Goal: Information Seeking & Learning: Learn about a topic

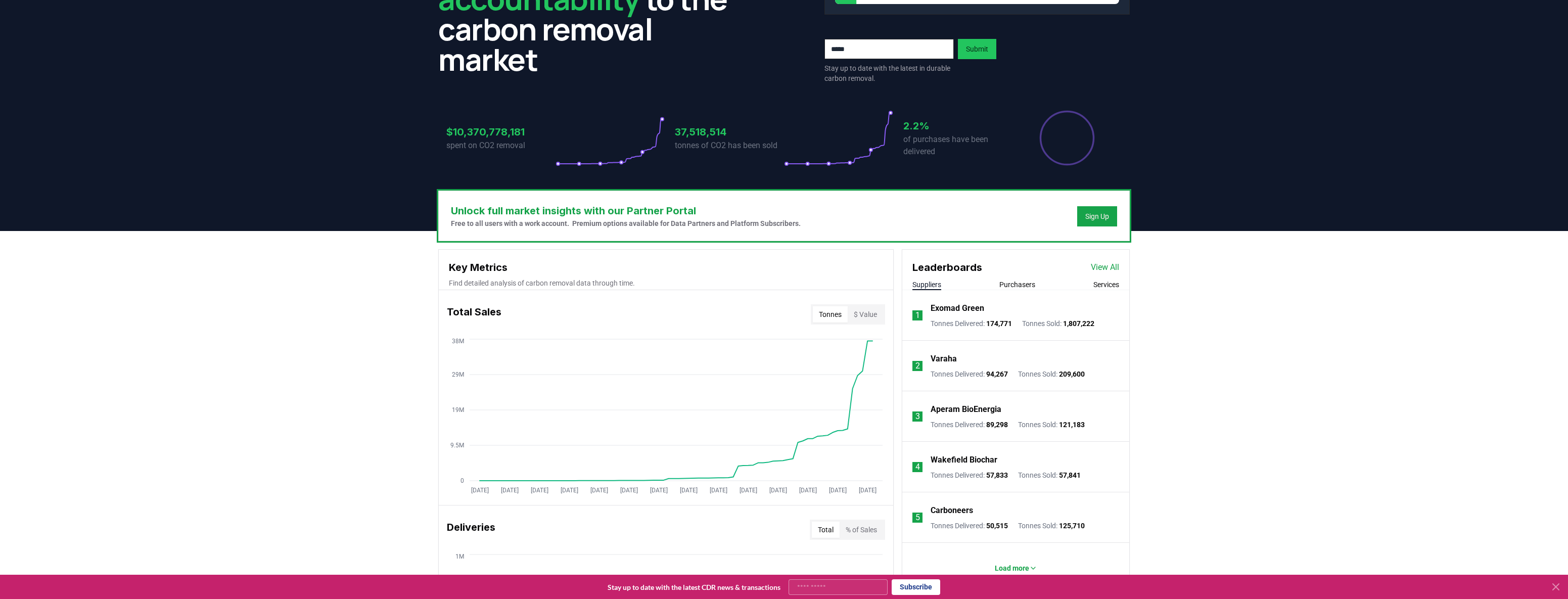
scroll to position [101, 0]
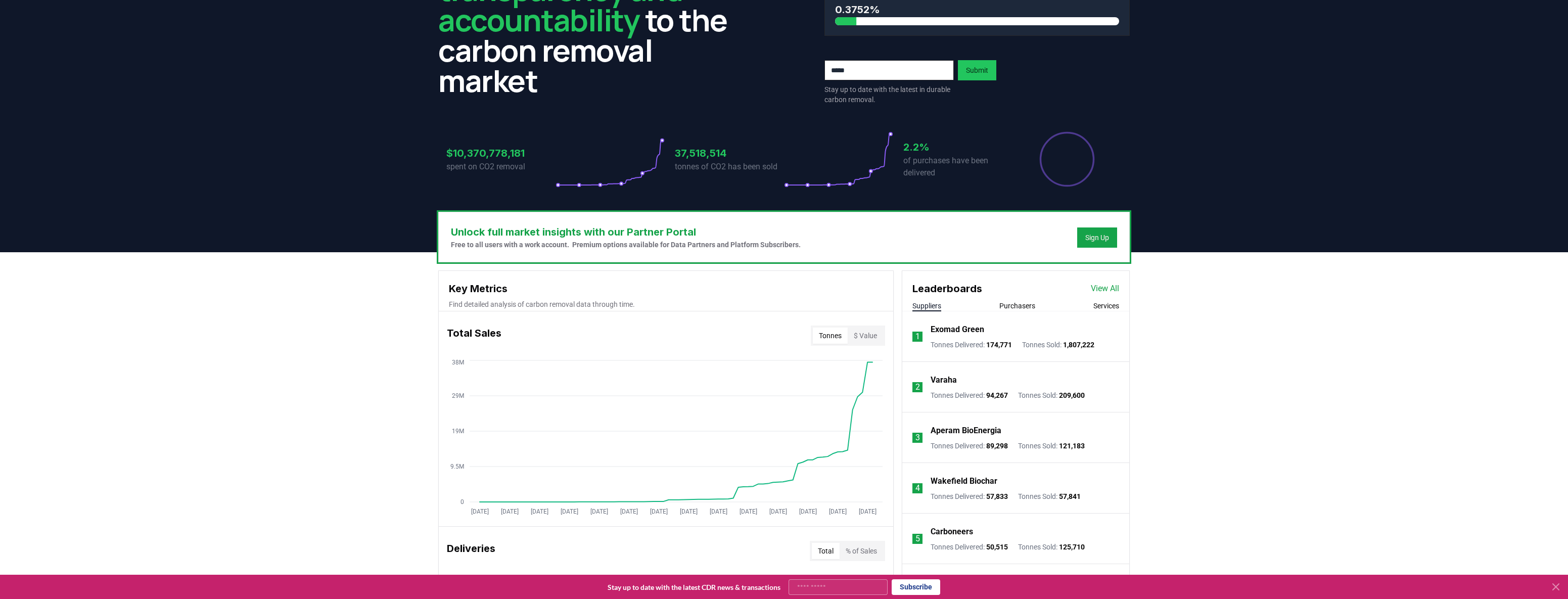
click at [1110, 305] on button "Services" at bounding box center [1106, 305] width 26 height 10
click at [1020, 301] on button "Purchasers" at bounding box center [1017, 305] width 36 height 10
click at [927, 305] on button "Suppliers" at bounding box center [927, 305] width 29 height 10
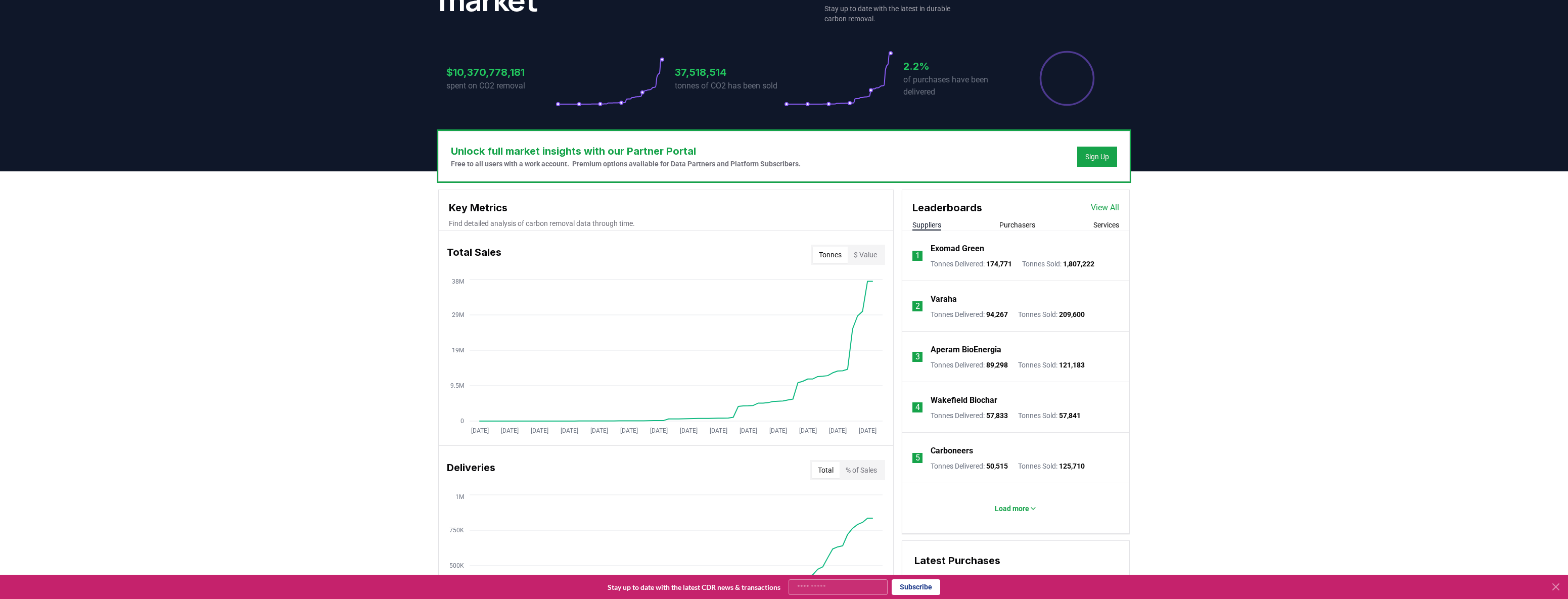
scroll to position [185, 0]
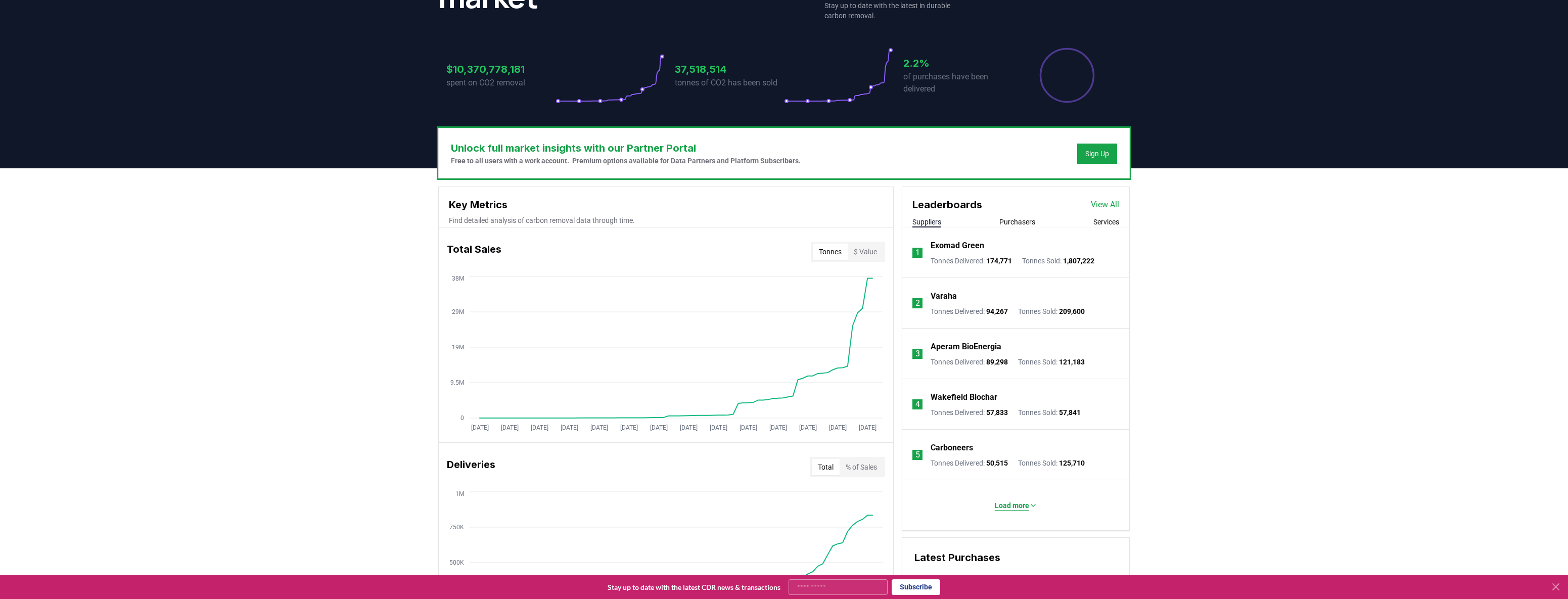
click at [1020, 505] on p "Load more" at bounding box center [1012, 505] width 34 height 10
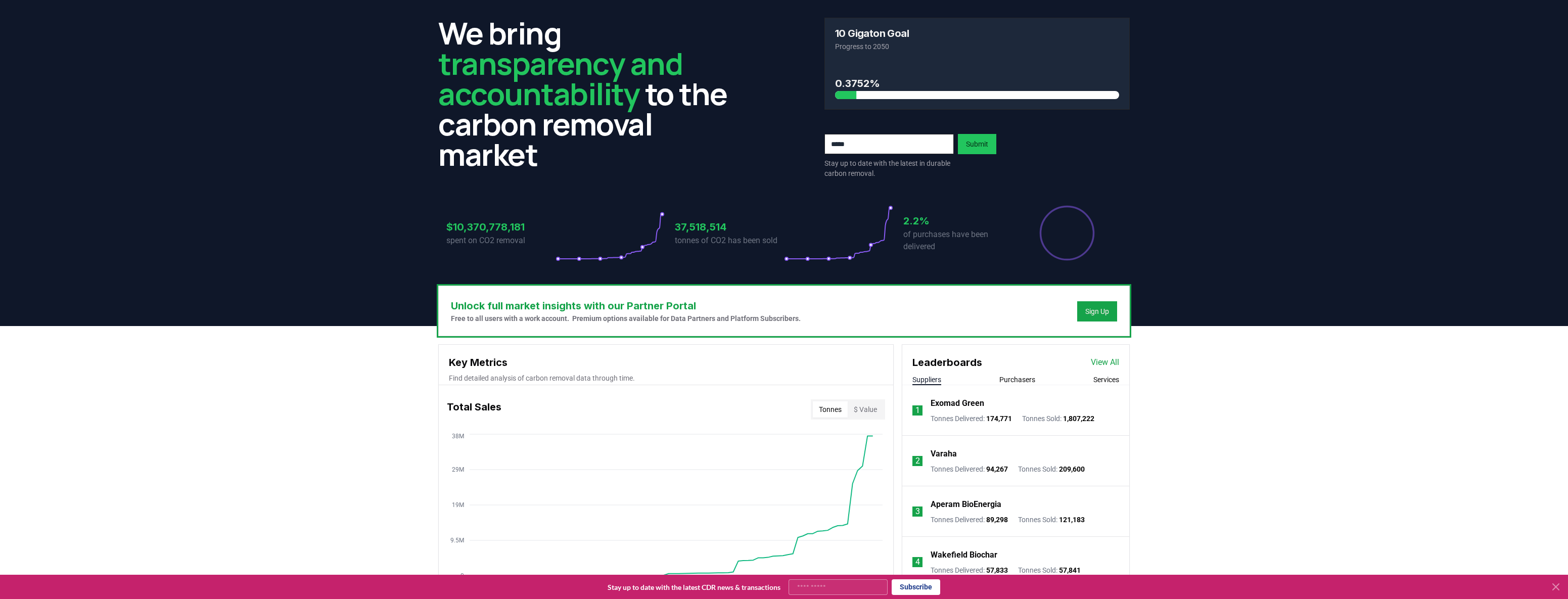
scroll to position [0, 0]
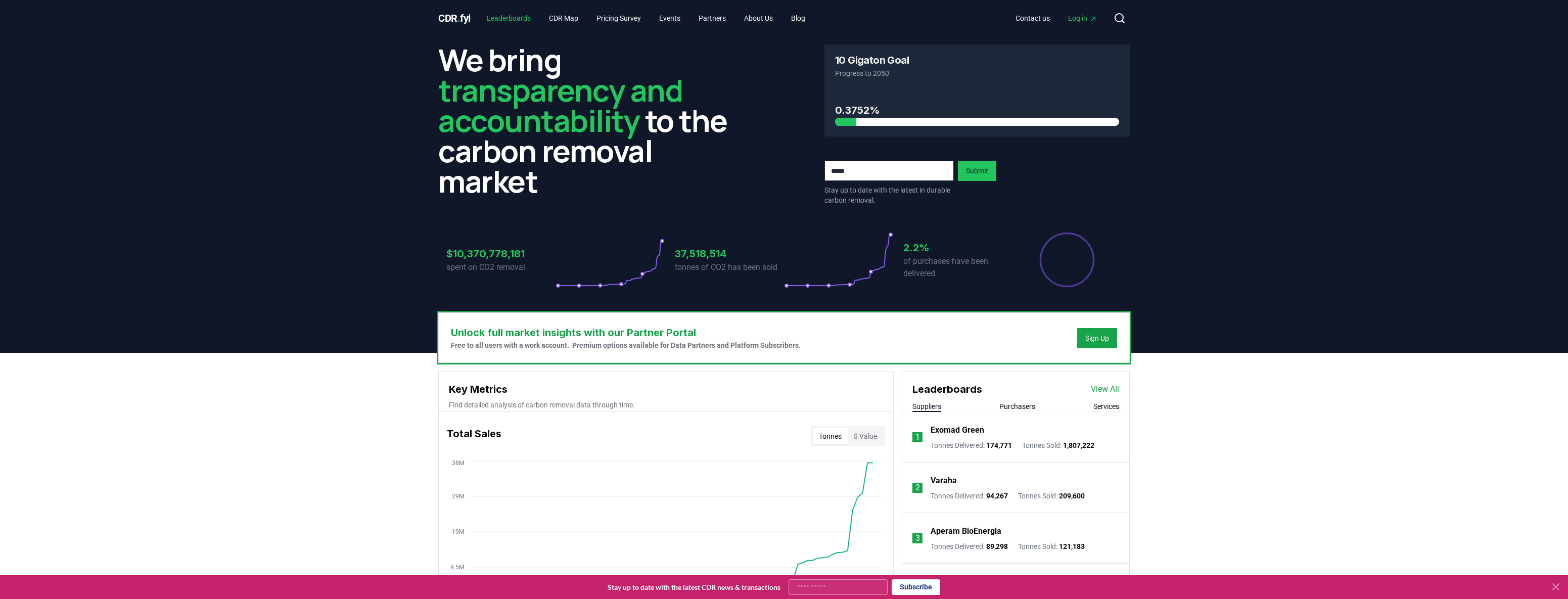
click at [524, 21] on link "Leaderboards" at bounding box center [509, 18] width 60 height 18
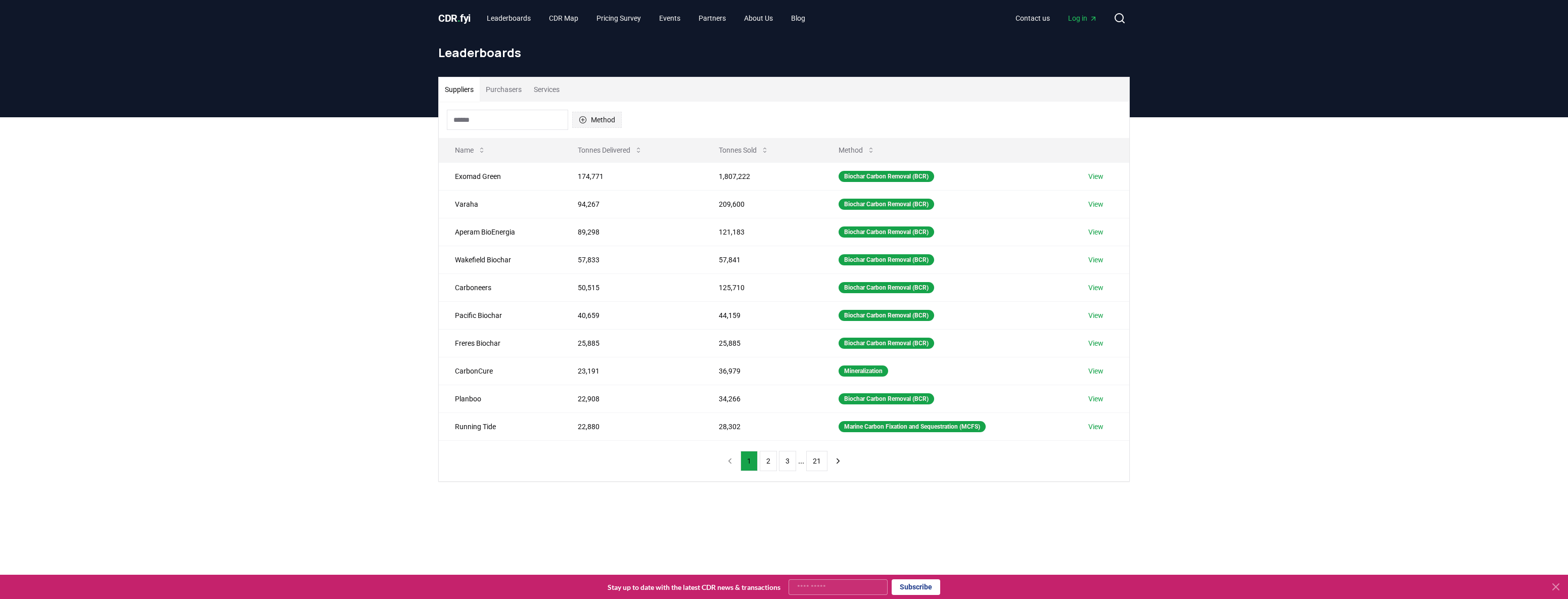
click at [587, 122] on button "Method" at bounding box center [597, 120] width 50 height 16
click at [660, 477] on div "Method Name Tonnes Delivered Tonnes Sold Method Exomad Green 174,771 1,807,222 …" at bounding box center [784, 291] width 691 height 380
click at [587, 120] on button "Method" at bounding box center [597, 120] width 50 height 16
click at [518, 17] on link "Leaderboards" at bounding box center [509, 18] width 60 height 18
click at [770, 463] on button "2" at bounding box center [769, 461] width 17 height 20
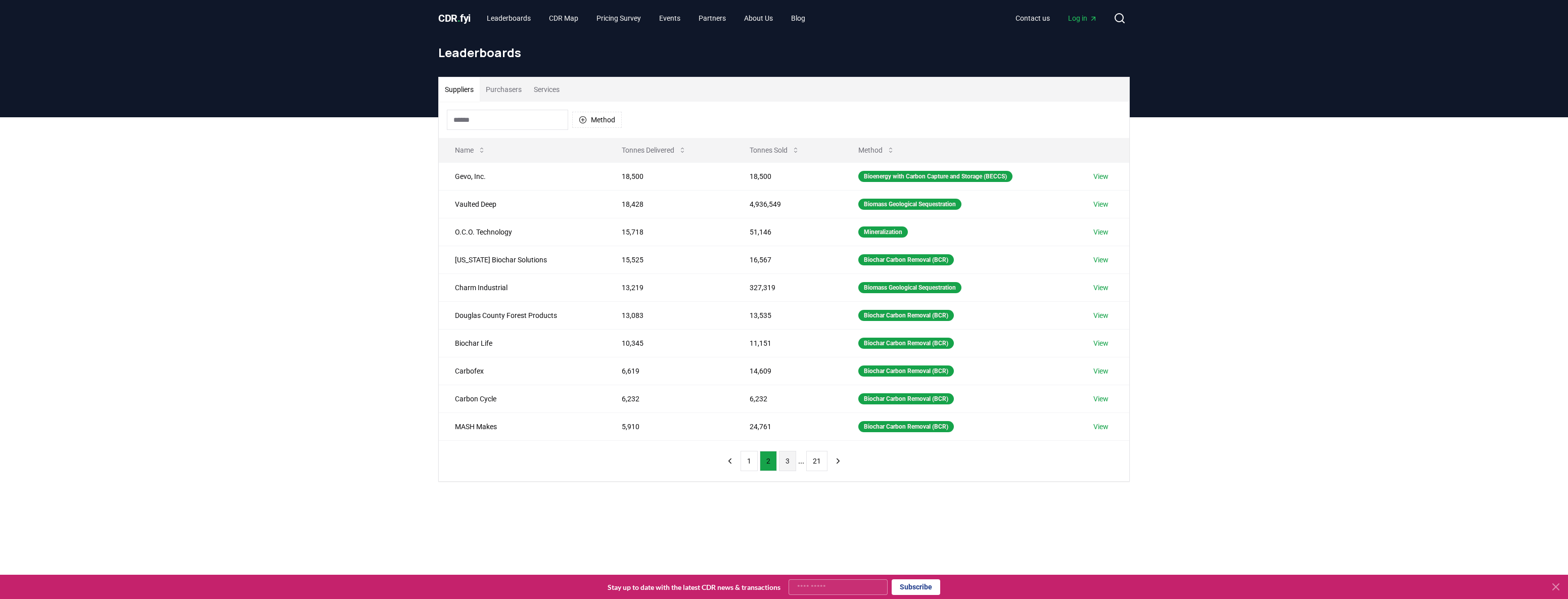
click at [784, 462] on button "3" at bounding box center [787, 461] width 17 height 20
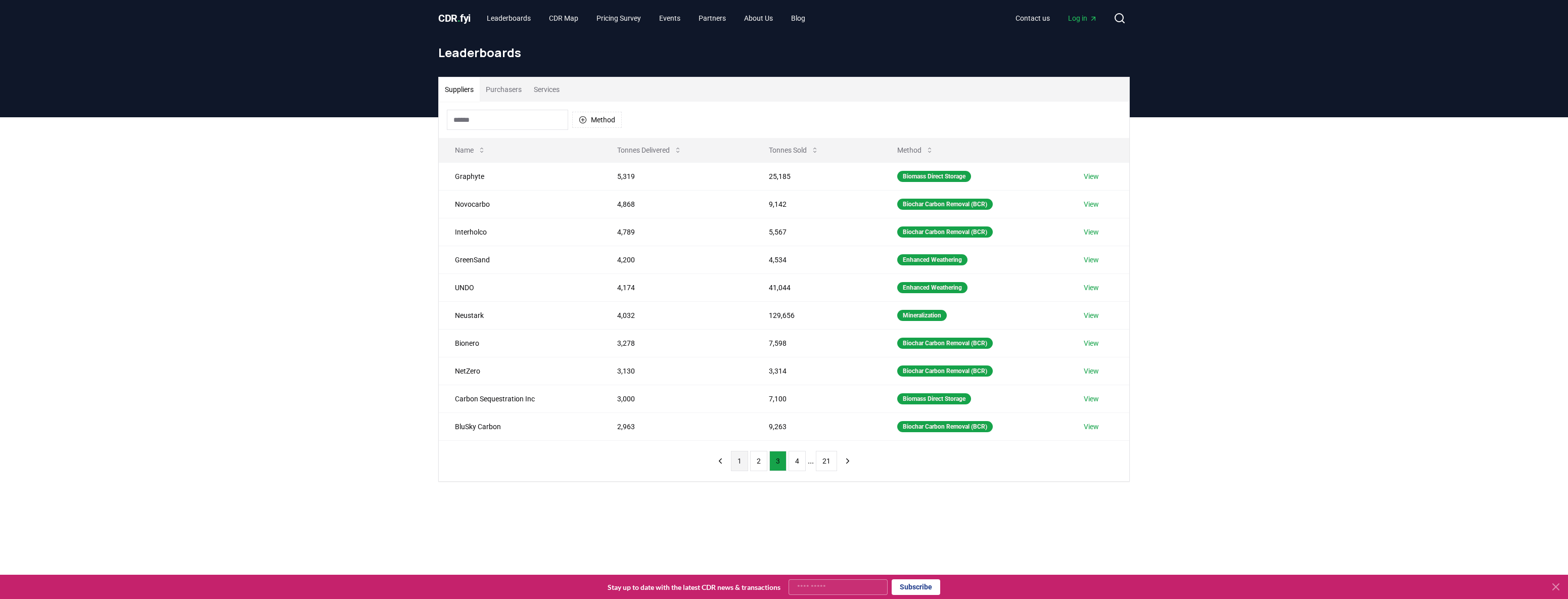
click at [740, 462] on button "1" at bounding box center [739, 461] width 17 height 20
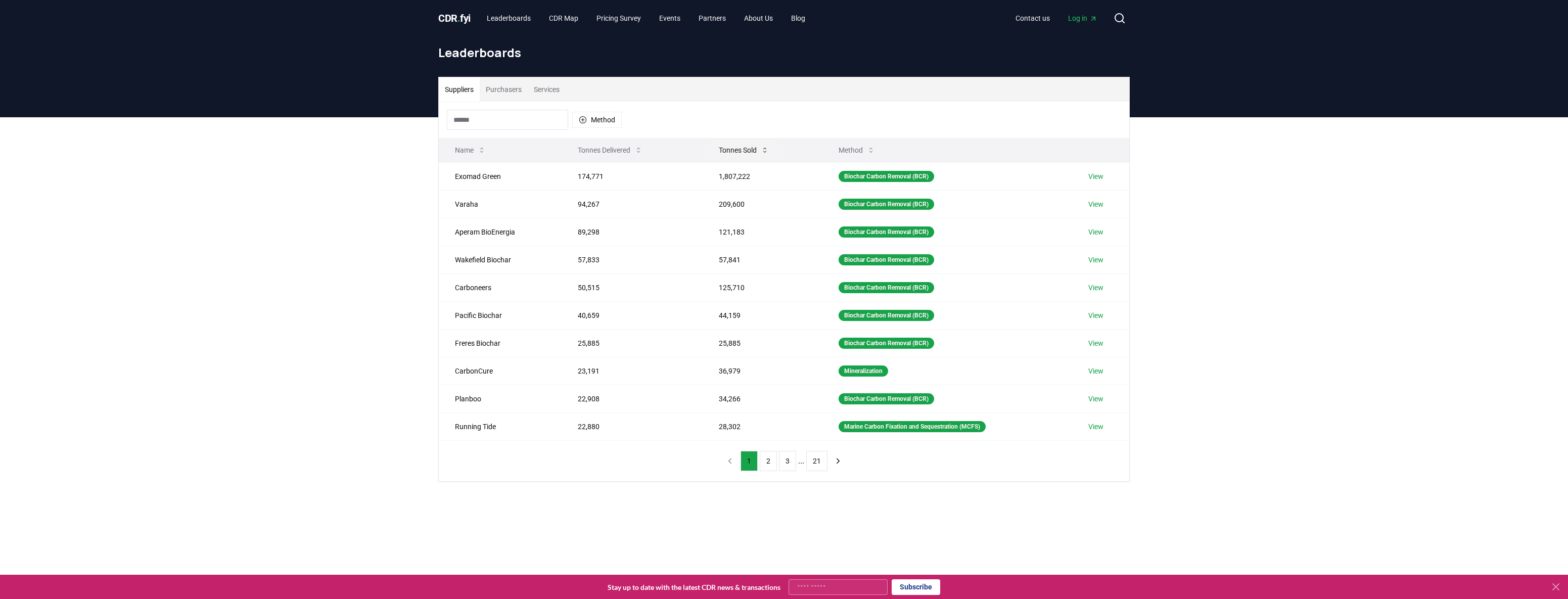
click at [758, 149] on button "Tonnes Sold" at bounding box center [743, 150] width 66 height 20
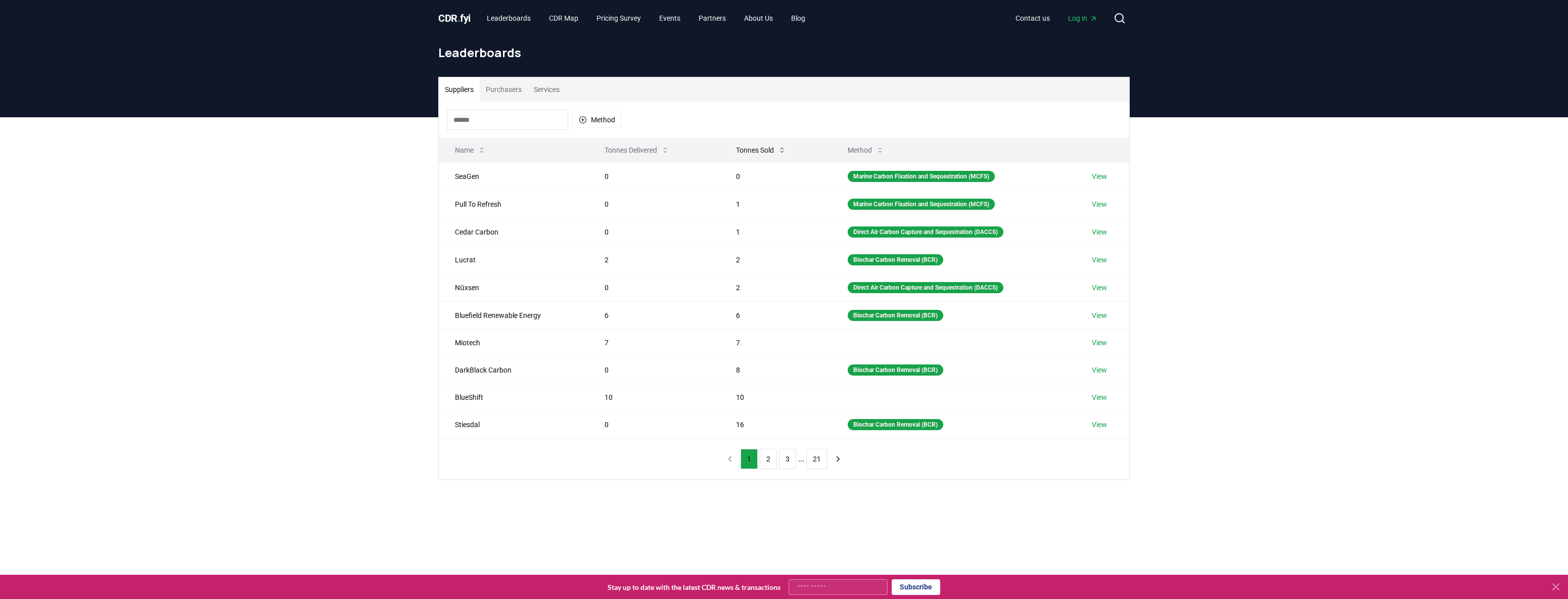
click at [767, 149] on button "Tonnes Sold" at bounding box center [761, 150] width 66 height 20
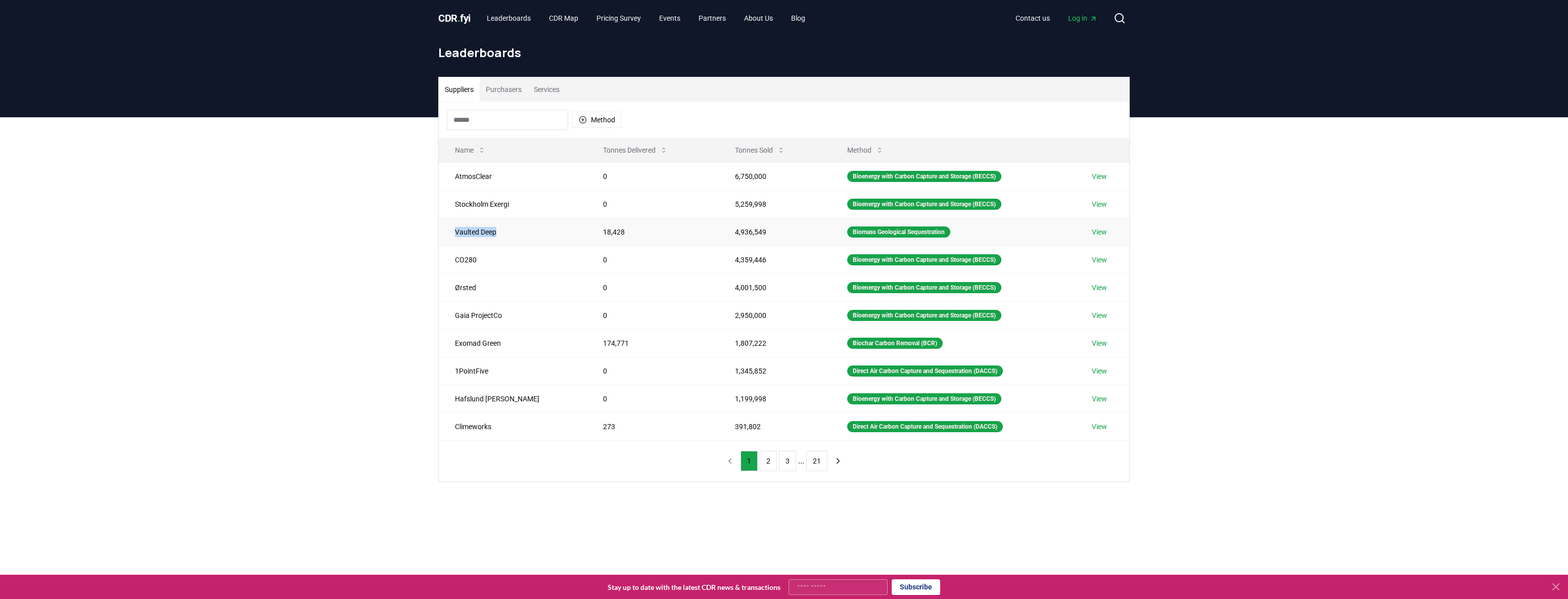
drag, startPoint x: 497, startPoint y: 234, endPoint x: 452, endPoint y: 236, distance: 45.0
click at [452, 236] on td "Vaulted Deep" at bounding box center [513, 232] width 148 height 28
copy td "Vaulted Deep"
click at [769, 463] on button "2" at bounding box center [769, 461] width 17 height 20
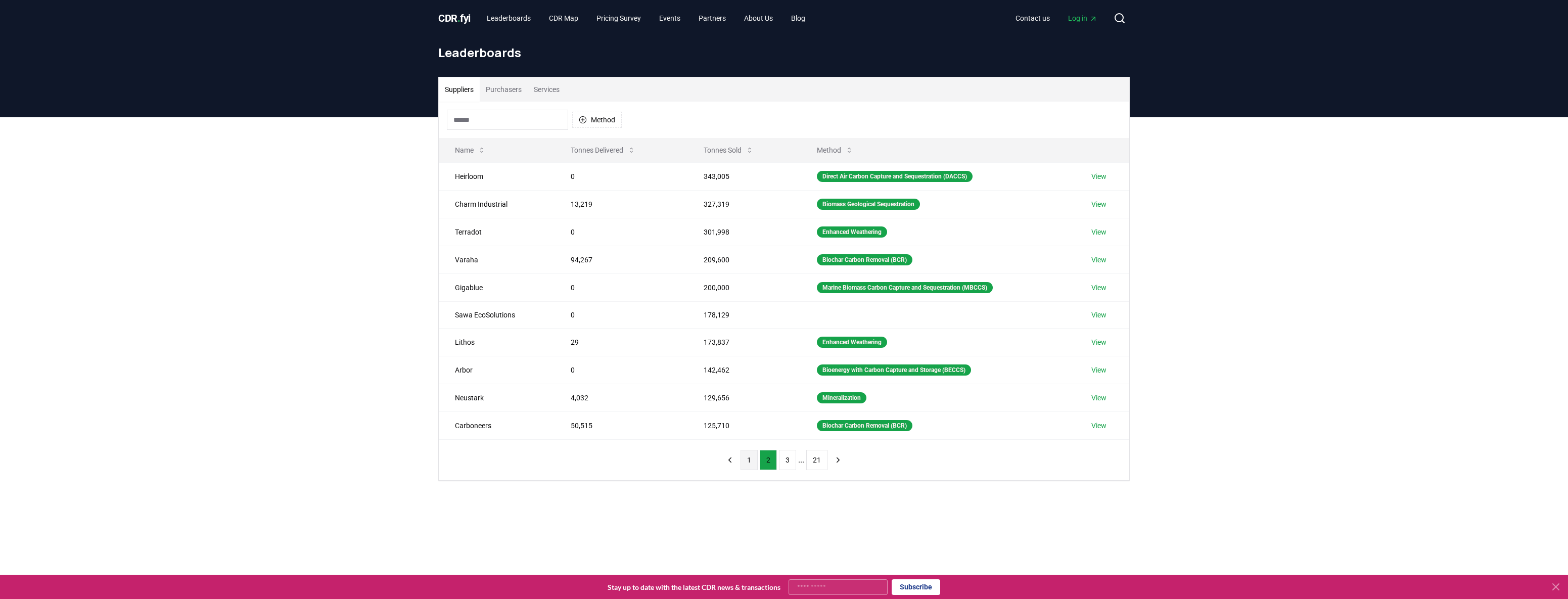
click at [750, 461] on button "1" at bounding box center [749, 459] width 17 height 20
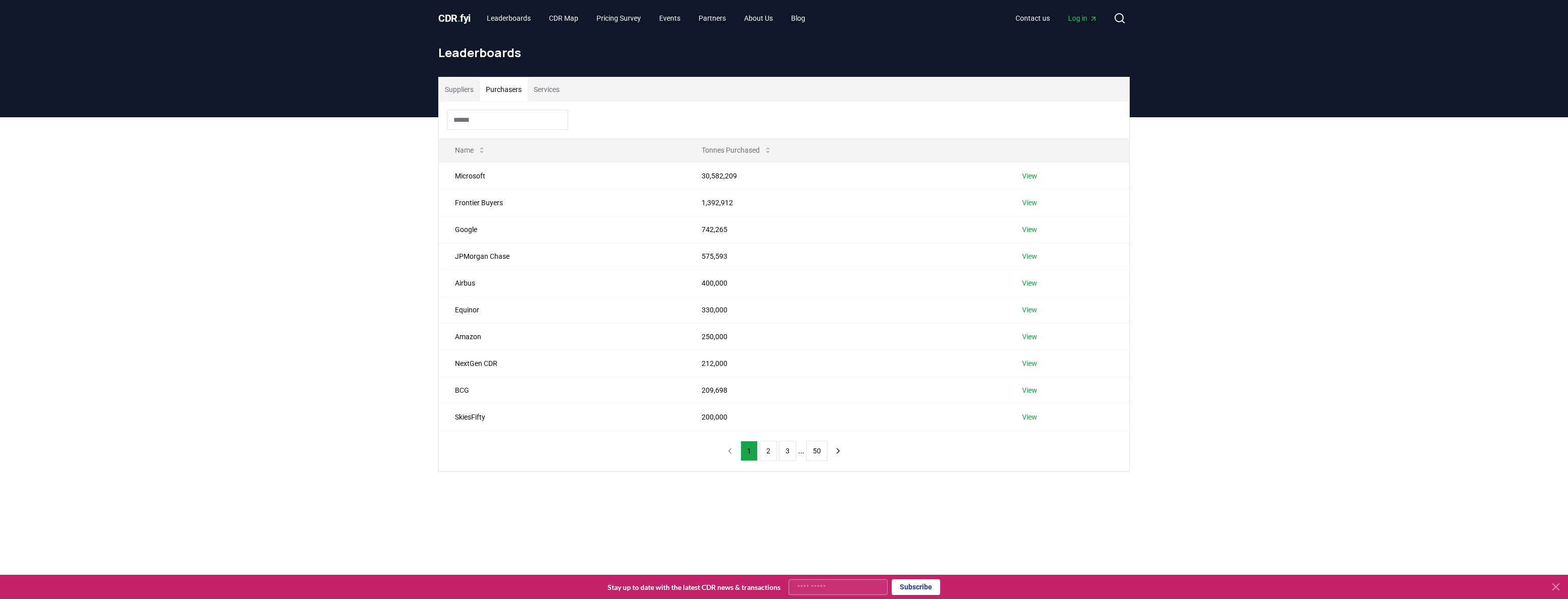
click at [521, 94] on button "Purchasers" at bounding box center [504, 89] width 48 height 24
click at [561, 94] on button "Services" at bounding box center [547, 89] width 38 height 24
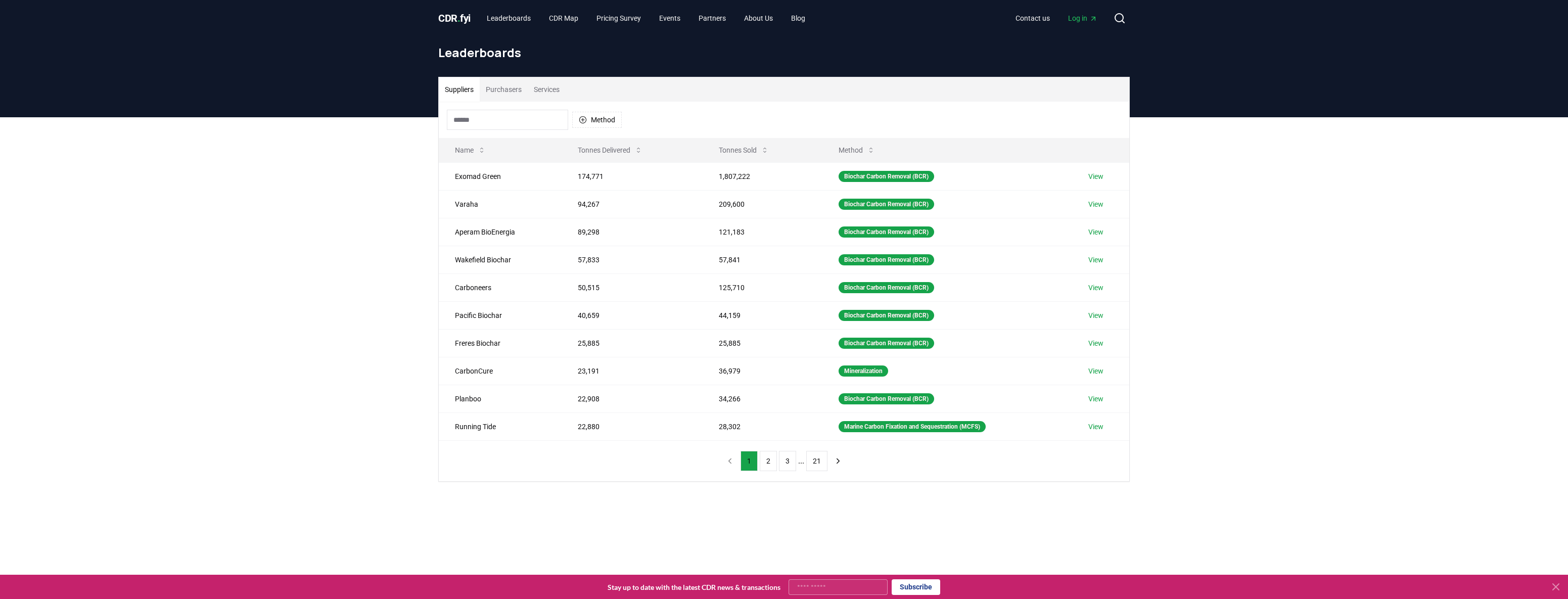
click at [473, 92] on button "Suppliers" at bounding box center [459, 89] width 41 height 24
click at [738, 148] on button "Tonnes Sold" at bounding box center [743, 150] width 66 height 20
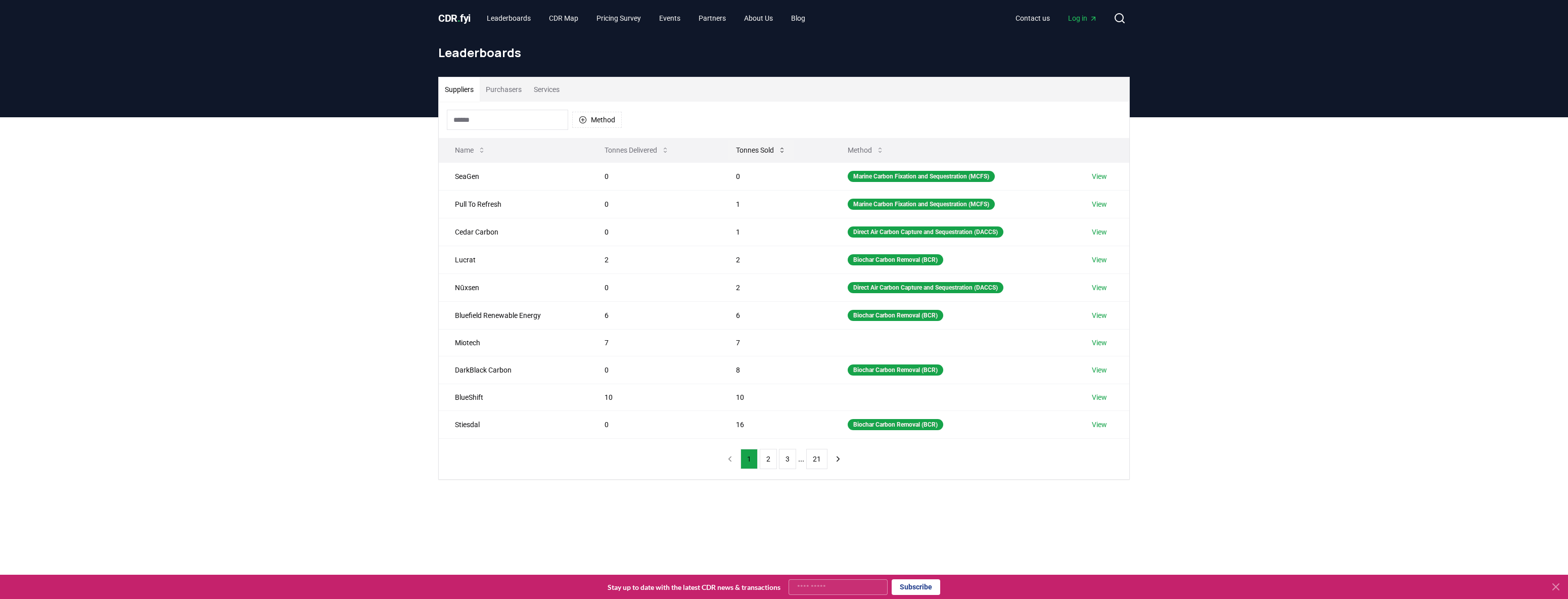
click at [760, 150] on button "Tonnes Sold" at bounding box center [761, 150] width 66 height 20
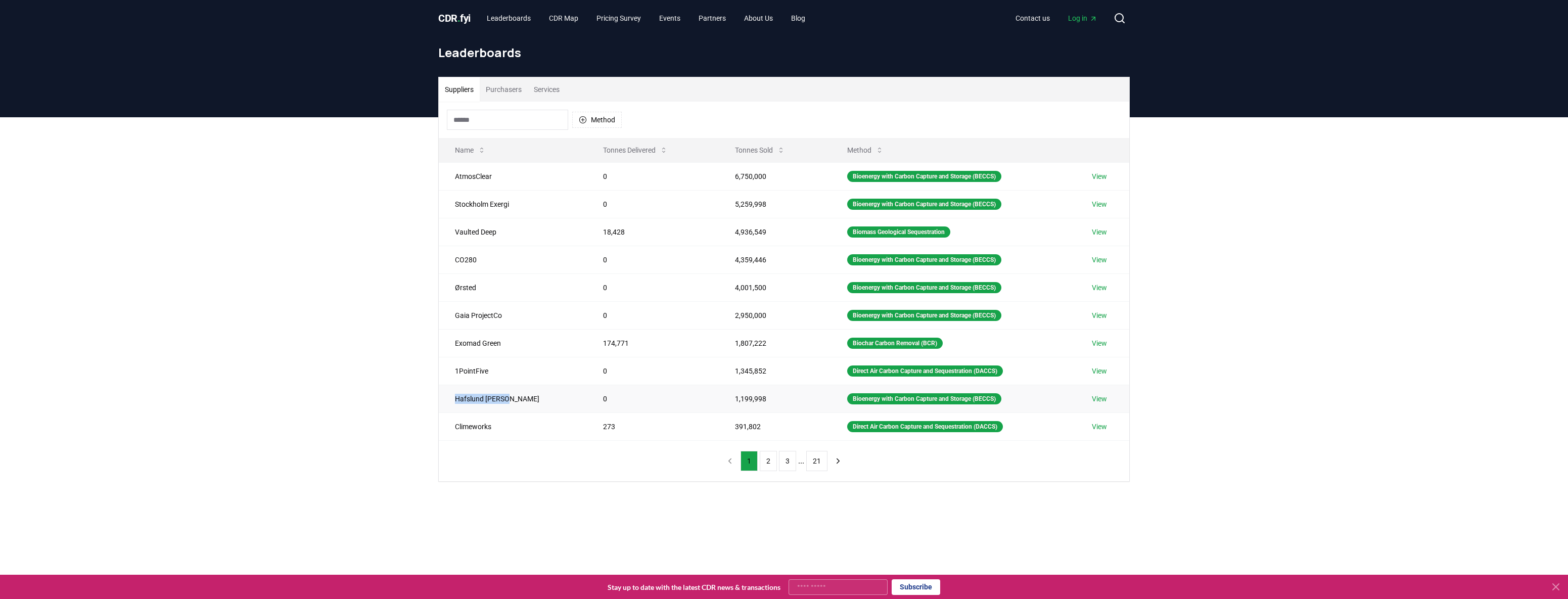
drag, startPoint x: 506, startPoint y: 402, endPoint x: 454, endPoint y: 400, distance: 52.0
click at [454, 400] on td "Hafslund [PERSON_NAME]" at bounding box center [513, 398] width 148 height 28
copy td "Hafslund [PERSON_NAME]"
